Goal: Navigation & Orientation: Find specific page/section

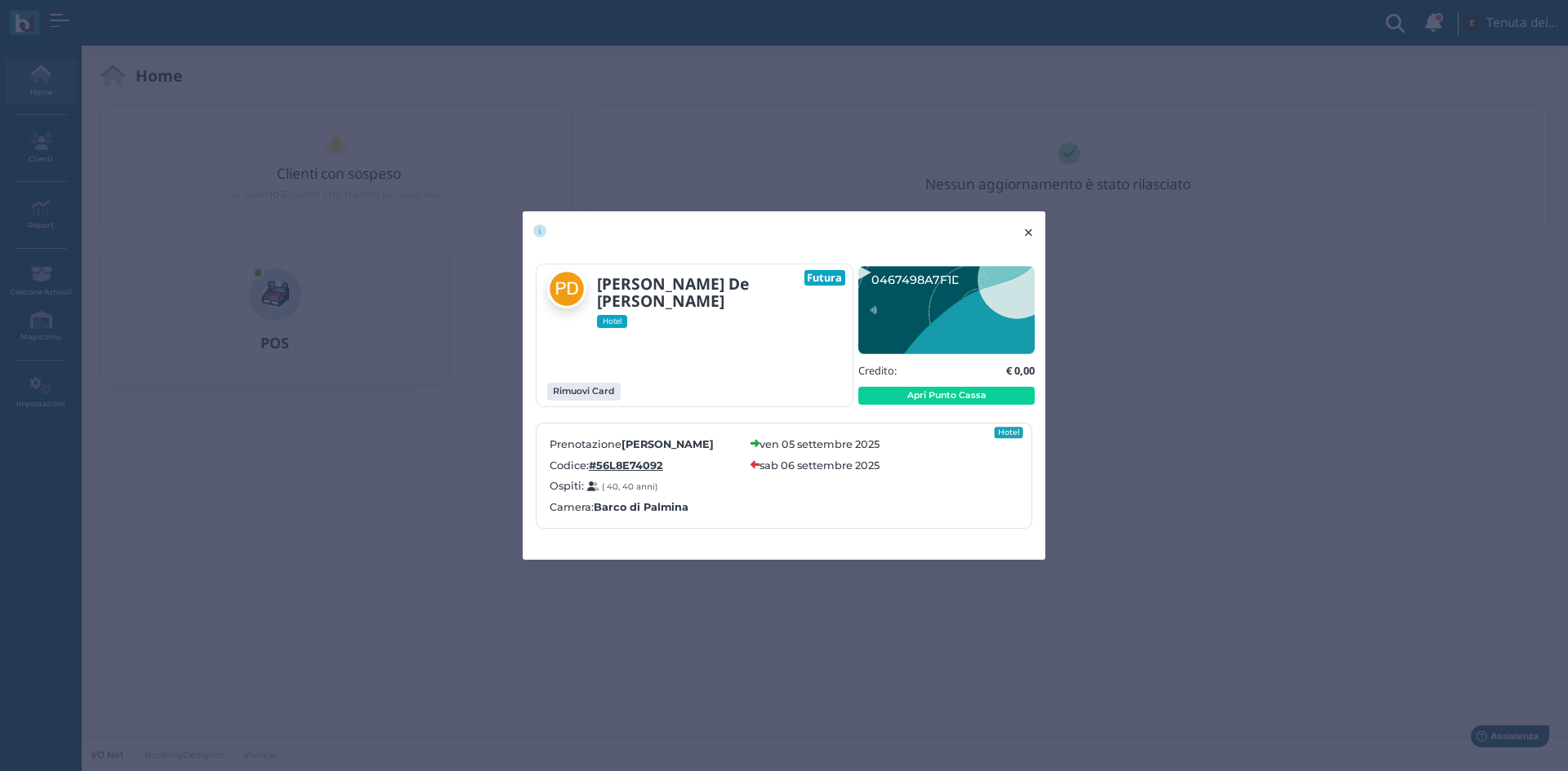
click at [1029, 227] on span "×" at bounding box center [1028, 232] width 12 height 21
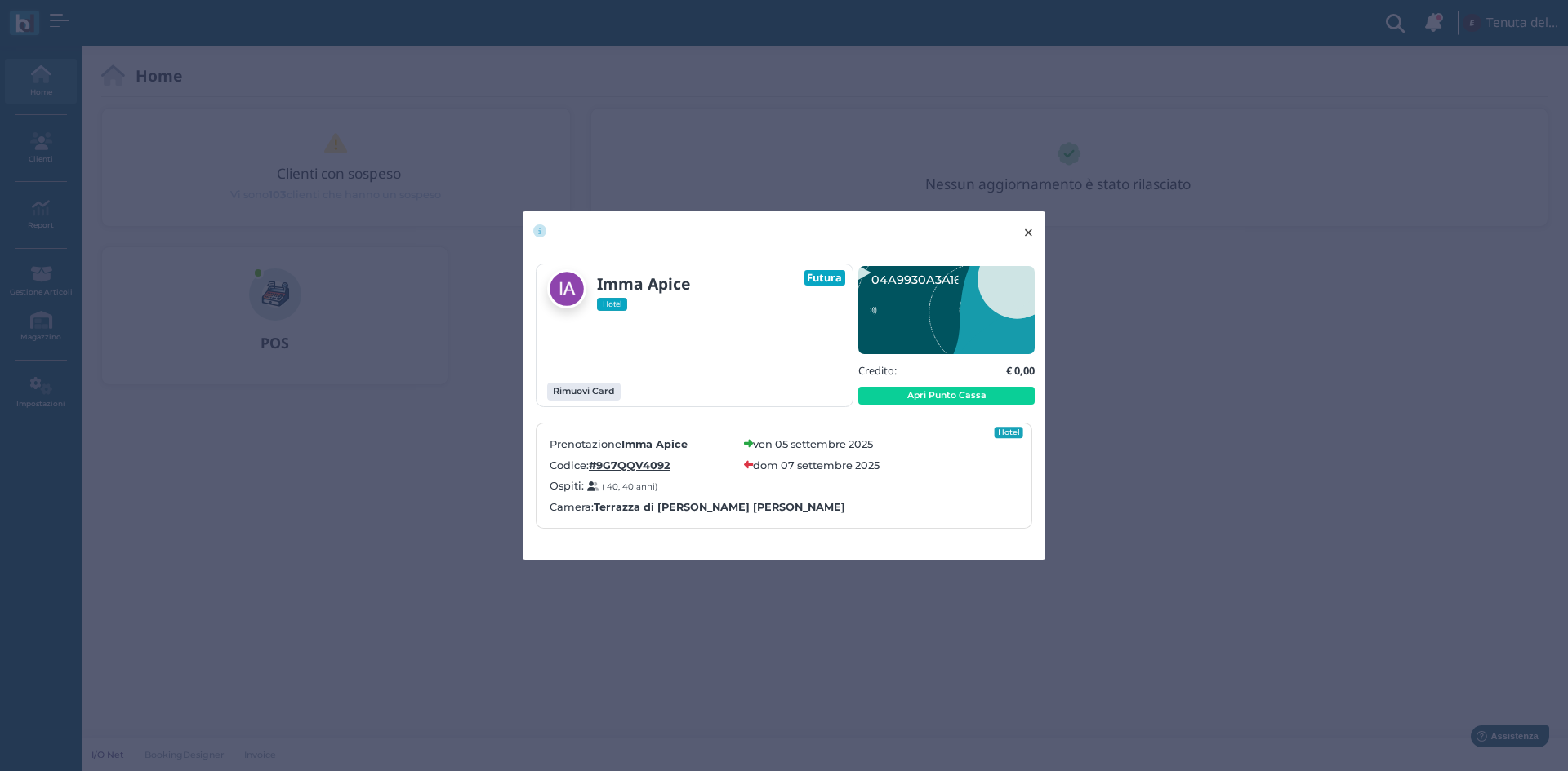
drag, startPoint x: 1035, startPoint y: 226, endPoint x: 895, endPoint y: 9, distance: 258.2
click at [1035, 227] on button "× close" at bounding box center [1028, 232] width 33 height 42
click at [1035, 223] on button "× close" at bounding box center [1028, 232] width 33 height 42
click at [1023, 232] on span "×" at bounding box center [1028, 232] width 12 height 21
click at [1021, 226] on button "× close" at bounding box center [1028, 232] width 33 height 42
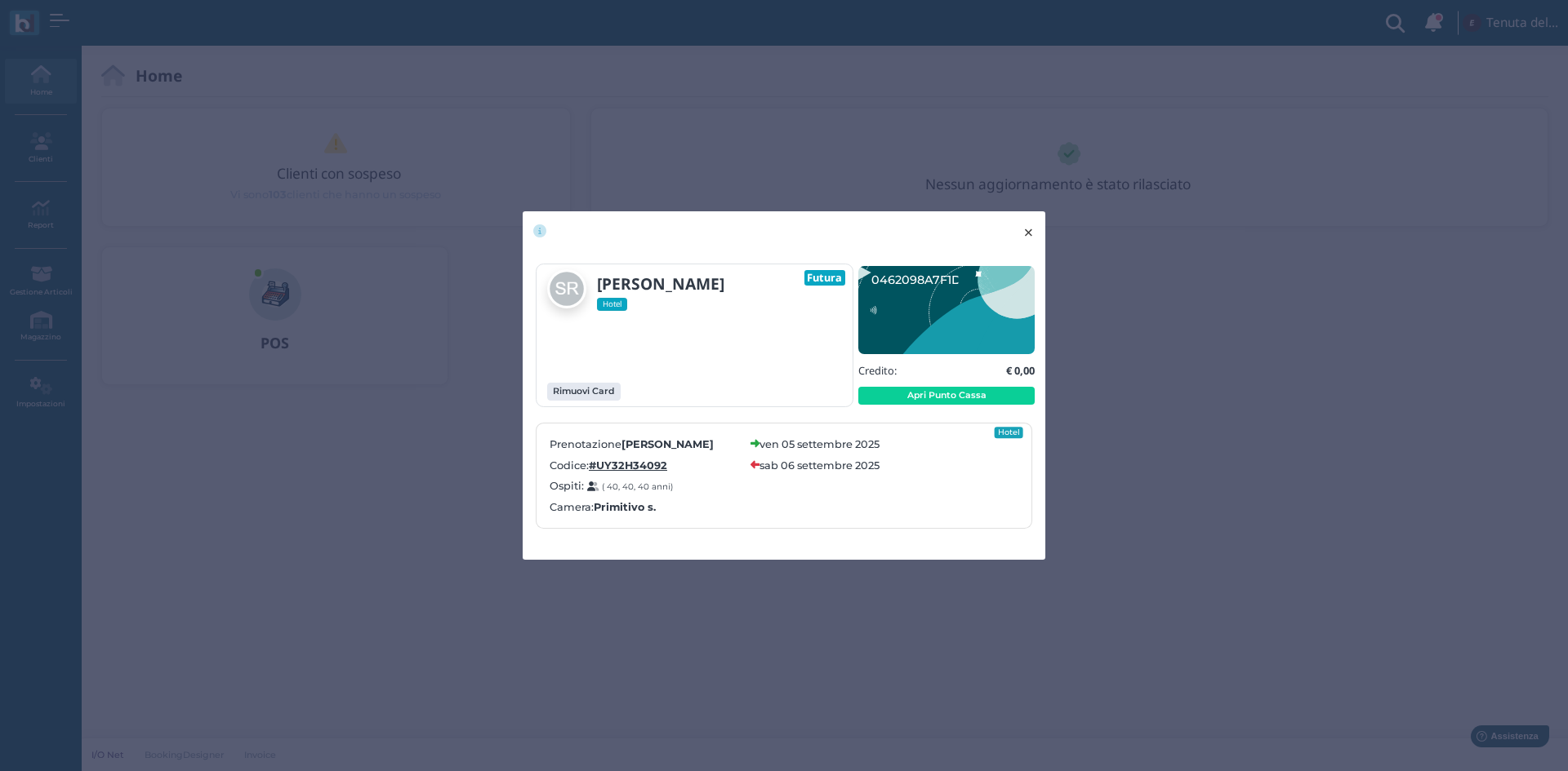
click at [1026, 234] on span "×" at bounding box center [1028, 232] width 12 height 21
click at [1031, 234] on span "×" at bounding box center [1028, 232] width 12 height 21
click at [1025, 226] on span "×" at bounding box center [1028, 232] width 12 height 21
click at [1027, 233] on span "×" at bounding box center [1028, 232] width 12 height 21
